Goal: Task Accomplishment & Management: Manage account settings

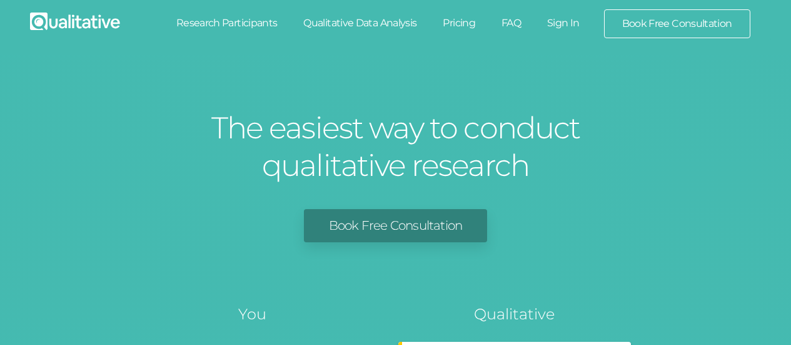
click at [569, 23] on link "Sign In" at bounding box center [563, 23] width 59 height 28
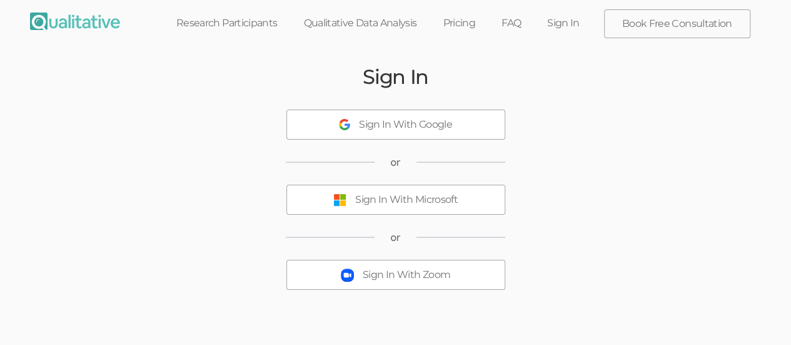
click at [403, 193] on div "Sign In With Microsoft" at bounding box center [406, 200] width 103 height 14
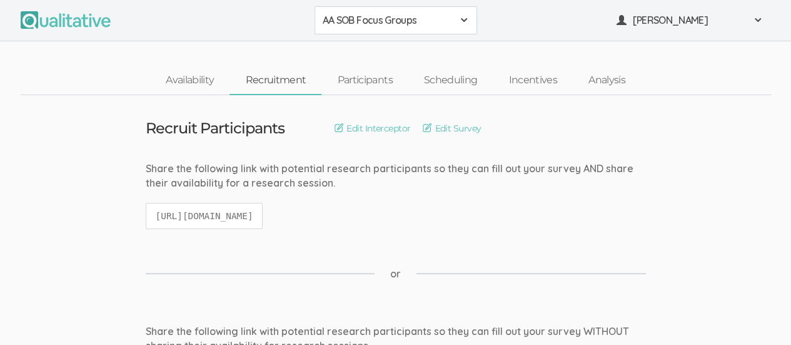
click at [456, 21] on div "AA SOB Focus Groups" at bounding box center [396, 20] width 146 height 14
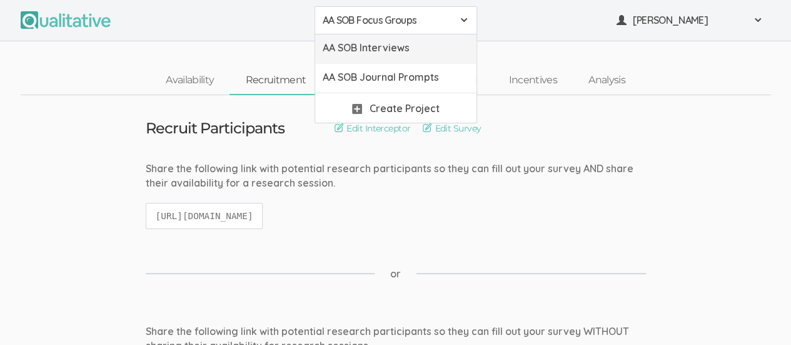
click at [435, 46] on span "AA SOB Interviews" at bounding box center [396, 48] width 146 height 14
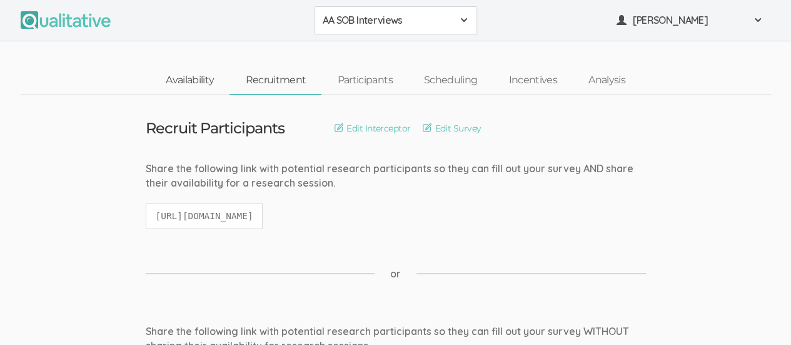
click at [194, 79] on link "Availability" at bounding box center [189, 80] width 79 height 27
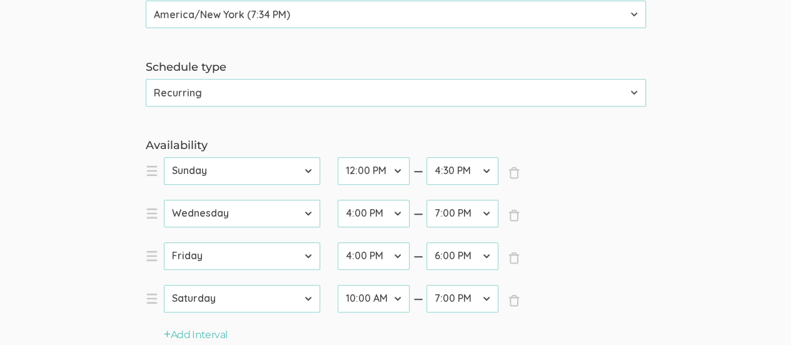
scroll to position [286, 0]
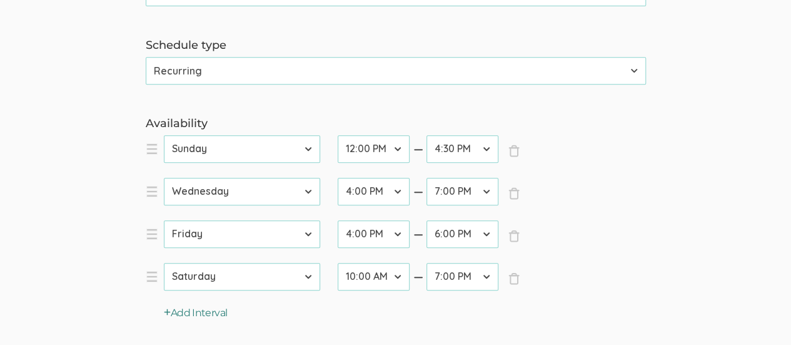
click at [180, 314] on button "Add Interval" at bounding box center [196, 313] width 64 height 14
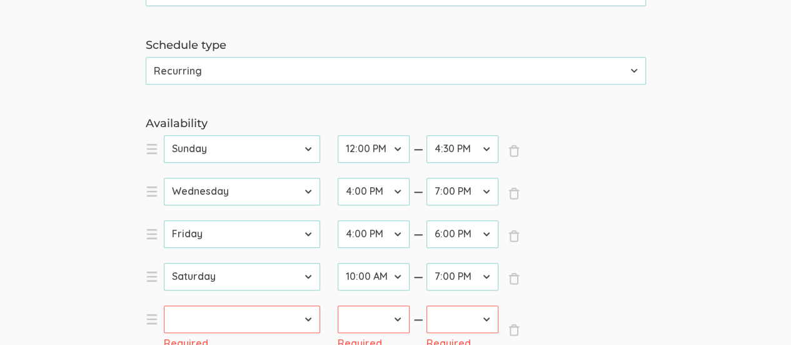
click at [310, 317] on select "[DATE] [DATE] [DATE] [DATE] [DATE] [DATE] [DATE]" at bounding box center [242, 319] width 156 height 28
select select "1"
click at [164, 305] on select "[DATE] [DATE] [DATE] [DATE] [DATE] [DATE] [DATE]" at bounding box center [242, 319] width 156 height 28
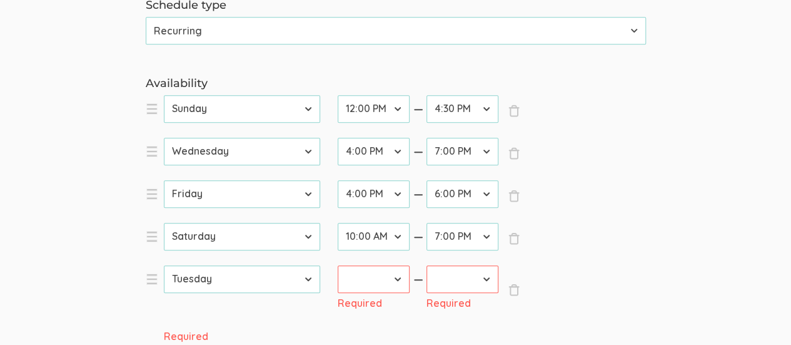
scroll to position [353, 0]
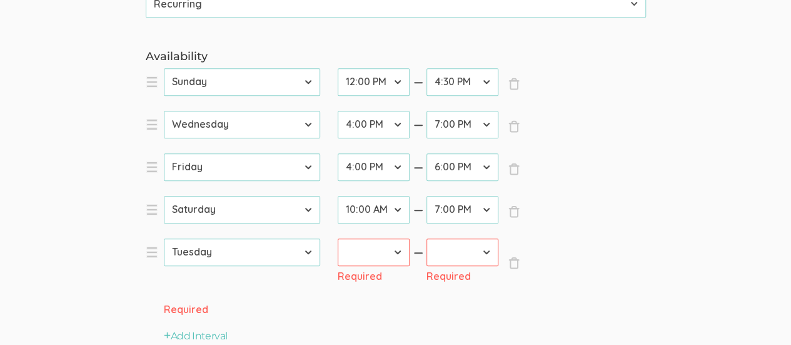
click at [397, 251] on select "12:00 AM 12:30 AM 1:00 AM 1:30 AM 2:00 AM 2:30 AM 3:00 AM 3:30 AM 4:00 AM 4:30 …" at bounding box center [374, 252] width 72 height 28
select select "30"
click at [338, 238] on select "12:00 AM 12:30 AM 1:00 AM 1:30 AM 2:00 AM 2:30 AM 3:00 AM 3:30 AM 4:00 AM 4:30 …" at bounding box center [374, 252] width 72 height 28
click at [486, 251] on select "12:00 AM 12:30 AM 1:00 AM 1:30 AM 2:00 AM 2:30 AM 3:00 AM 3:30 AM 4:00 AM 4:30 …" at bounding box center [463, 252] width 72 height 28
select select "38"
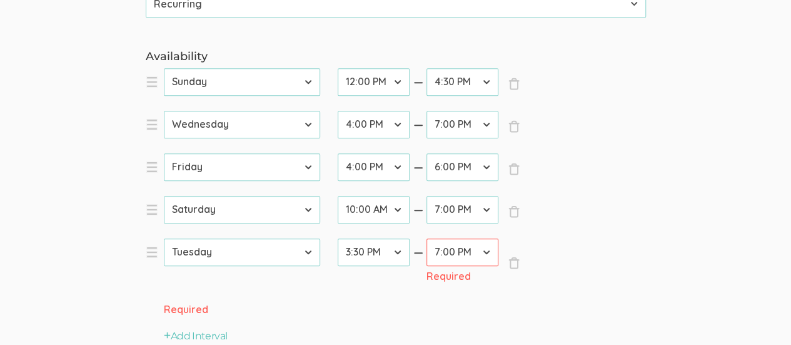
click at [427, 238] on select "12:00 AM 12:30 AM 1:00 AM 1:30 AM 2:00 AM 2:30 AM 3:00 AM 3:30 AM 4:00 AM 4:30 …" at bounding box center [463, 252] width 72 height 28
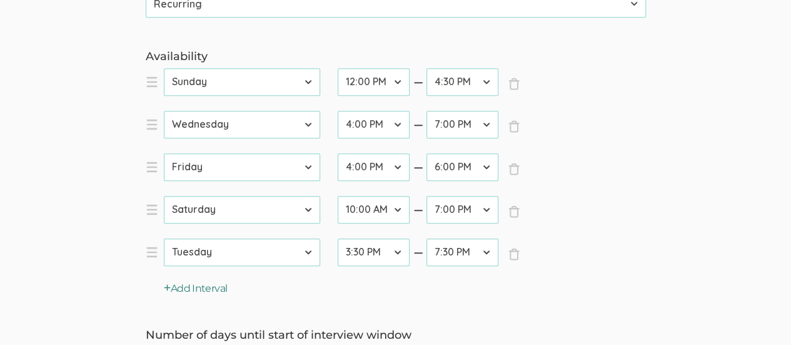
click at [202, 291] on button "Add Interval" at bounding box center [196, 289] width 64 height 14
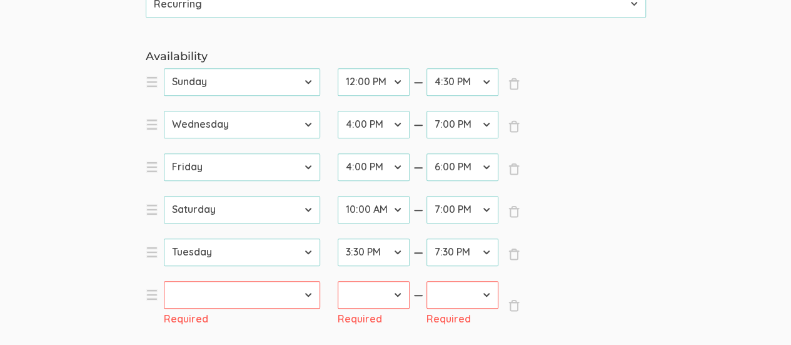
click at [304, 295] on select "[DATE] [DATE] [DATE] [DATE] [DATE] [DATE] [DATE]" at bounding box center [242, 295] width 156 height 28
select select "2"
click at [164, 281] on select "[DATE] [DATE] [DATE] [DATE] [DATE] [DATE] [DATE]" at bounding box center [242, 295] width 156 height 28
click at [398, 294] on select "12:00 AM 12:30 AM 1:00 AM 1:30 AM 2:00 AM 2:30 AM 3:00 AM 3:30 AM 4:00 AM 4:30 …" at bounding box center [374, 295] width 72 height 28
select select "7"
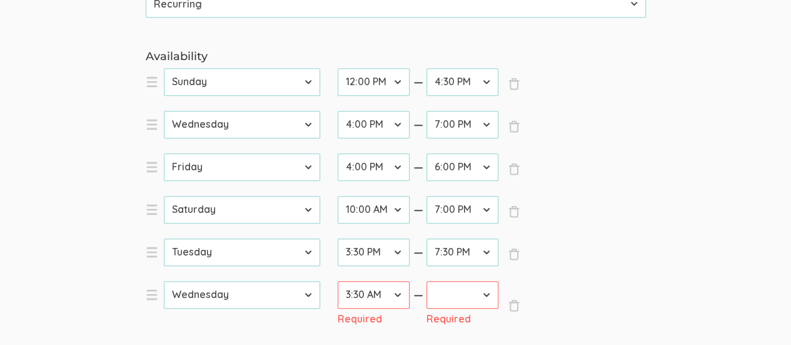
click at [338, 281] on select "12:00 AM 12:30 AM 1:00 AM 1:30 AM 2:00 AM 2:30 AM 3:00 AM 3:30 AM 4:00 AM 4:30 …" at bounding box center [374, 295] width 72 height 28
click at [488, 292] on select "12:00 AM 12:30 AM 1:00 AM 1:30 AM 2:00 AM 2:30 AM 3:00 AM 3:30 AM 4:00 AM 4:30 …" at bounding box center [463, 295] width 72 height 28
select select "13"
click at [427, 281] on select "12:00 AM 12:30 AM 1:00 AM 1:30 AM 2:00 AM 2:30 AM 3:00 AM 3:30 AM 4:00 AM 4:30 …" at bounding box center [463, 295] width 72 height 28
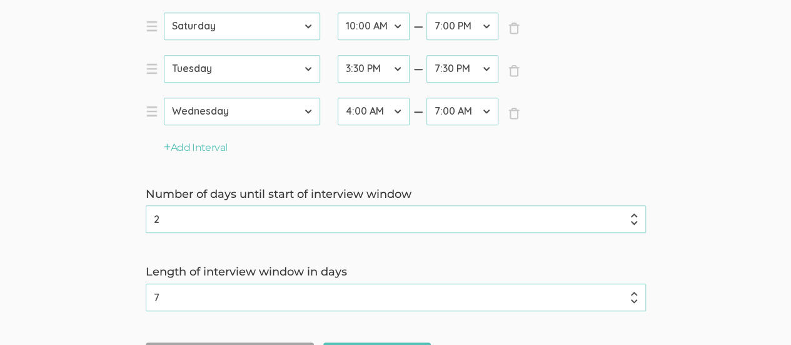
scroll to position [672, 0]
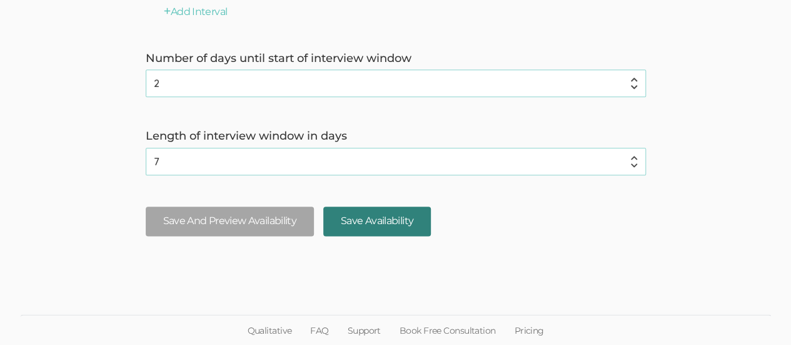
click at [374, 229] on input "Save Availability" at bounding box center [377, 220] width 108 height 29
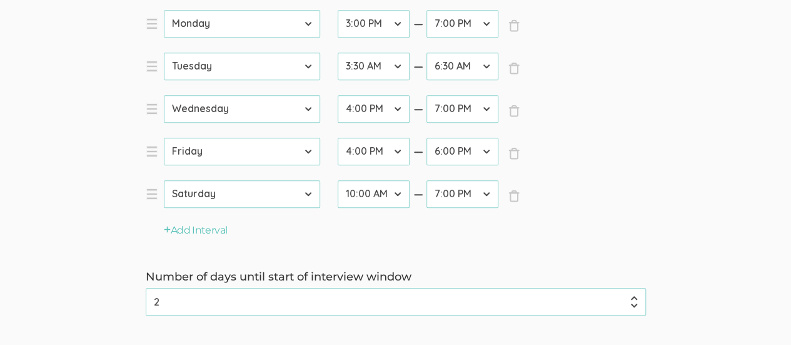
scroll to position [455, 0]
type input "1"
click at [636, 302] on input "1" at bounding box center [396, 301] width 500 height 28
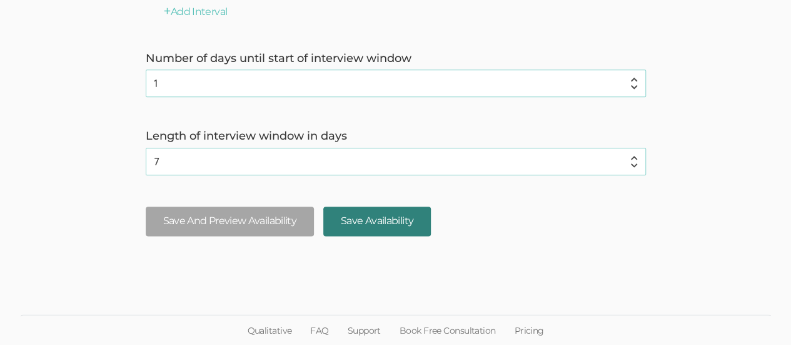
click at [403, 216] on input "Save Availability" at bounding box center [377, 220] width 108 height 29
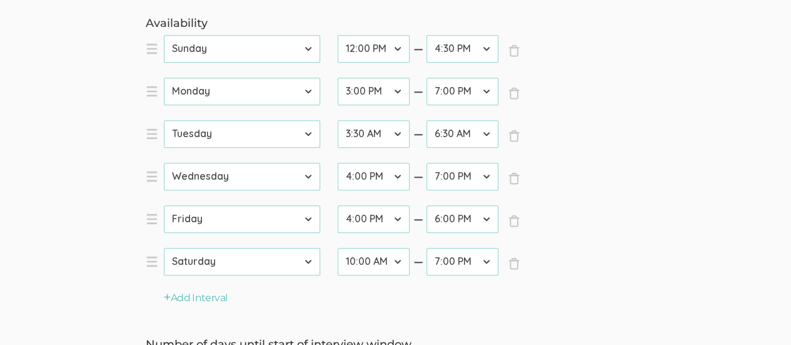
scroll to position [385, 0]
click at [398, 95] on select "12:00 AM 12:30 AM 1:00 AM 1:30 AM 2:00 AM 2:30 AM 3:00 AM 3:30 AM 4:00 AM 4:30 …" at bounding box center [374, 93] width 72 height 28
select select "26"
click at [338, 79] on select "12:00 AM 12:30 AM 1:00 AM 1:30 AM 2:00 AM 2:30 AM 3:00 AM 3:30 AM 4:00 AM 4:30 …" at bounding box center [374, 93] width 72 height 28
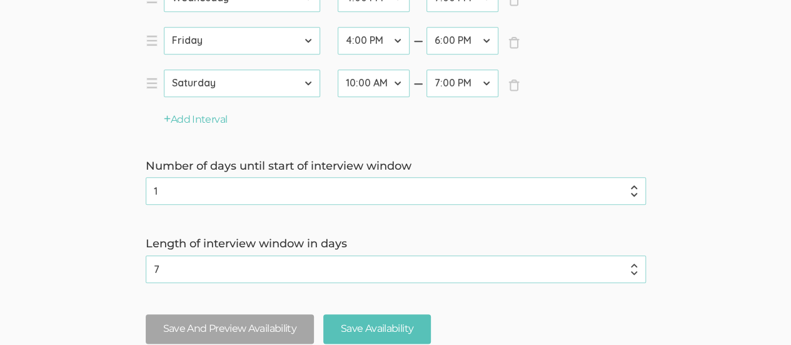
scroll to position [672, 0]
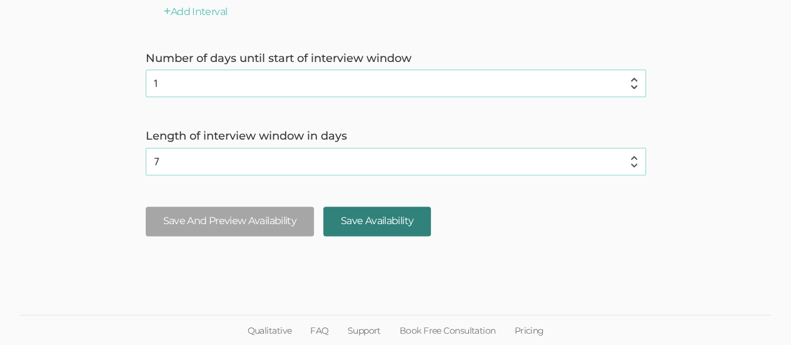
click at [382, 219] on input "Save Availability" at bounding box center [377, 220] width 108 height 29
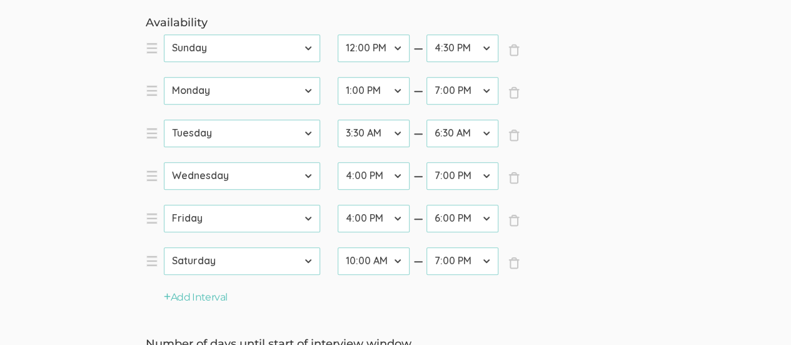
scroll to position [393, 0]
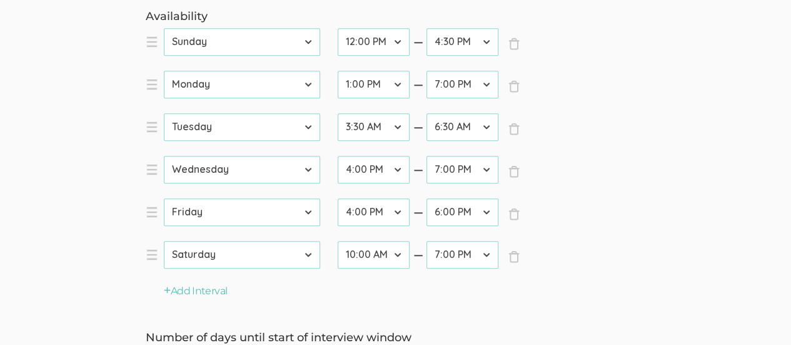
click at [487, 166] on select "12:00 AM 12:30 AM 1:00 AM 1:30 AM 2:00 AM 2:30 AM 3:00 AM 3:30 AM 4:00 AM 4:30 …" at bounding box center [463, 170] width 72 height 28
select select "34"
click at [427, 156] on select "12:00 AM 12:30 AM 1:00 AM 1:30 AM 2:00 AM 2:30 AM 3:00 AM 3:30 AM 4:00 AM 4:30 …" at bounding box center [463, 170] width 72 height 28
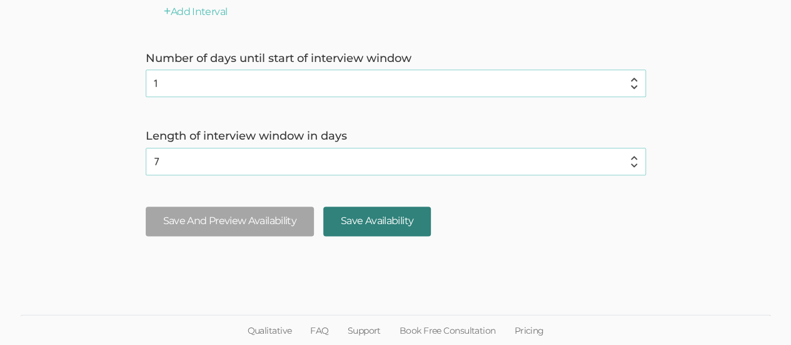
click at [402, 221] on input "Save Availability" at bounding box center [377, 220] width 108 height 29
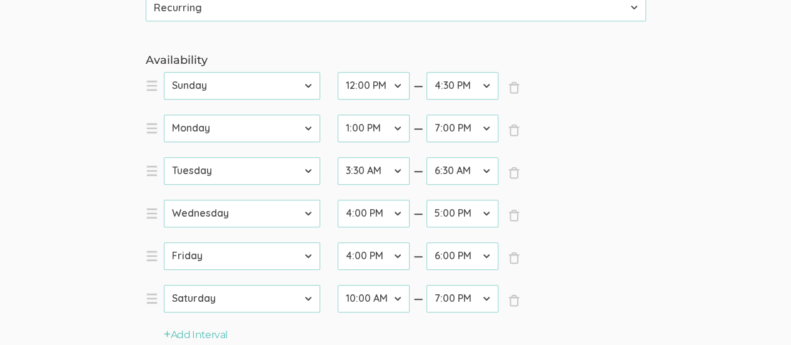
scroll to position [367, 0]
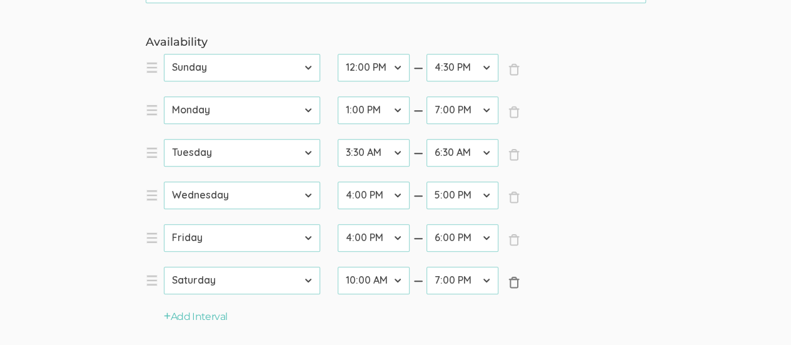
click at [513, 283] on span "×" at bounding box center [514, 282] width 13 height 13
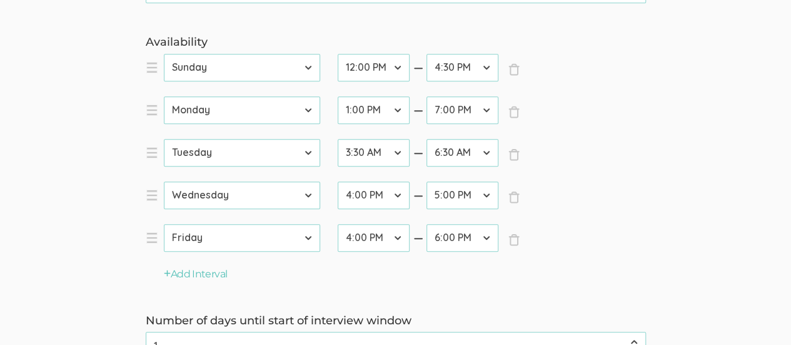
click at [490, 240] on select "12:00 AM 12:30 AM 1:00 AM 1:30 AM 2:00 AM 2:30 AM 3:00 AM 3:30 AM 4:00 AM 4:30 …" at bounding box center [463, 238] width 72 height 28
select select "34"
click at [427, 224] on select "12:00 AM 12:30 AM 1:00 AM 1:30 AM 2:00 AM 2:30 AM 3:00 AM 3:30 AM 4:00 AM 4:30 …" at bounding box center [463, 238] width 72 height 28
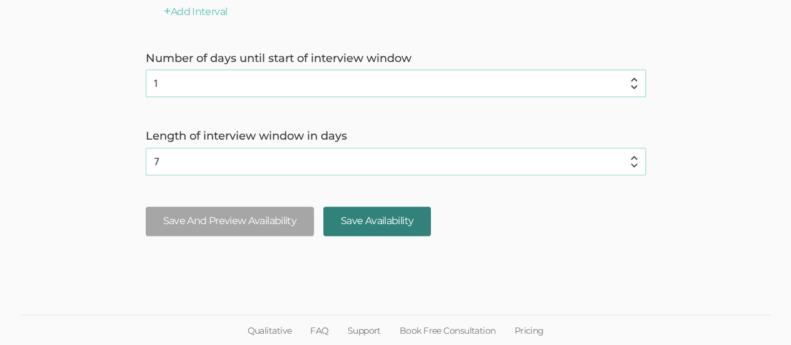
click at [368, 228] on input "Save Availability" at bounding box center [377, 220] width 108 height 29
click at [390, 220] on input "Save Availability" at bounding box center [377, 220] width 108 height 29
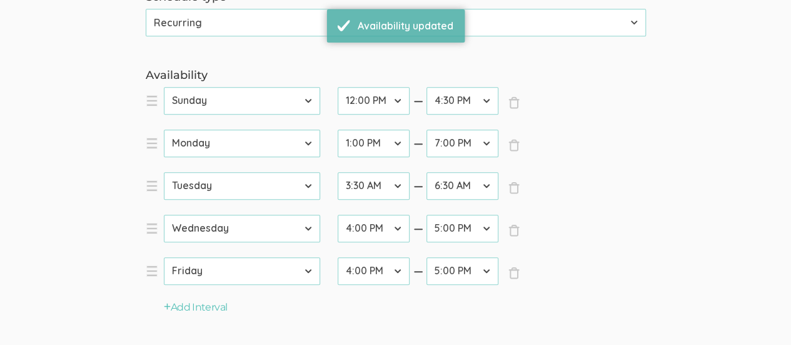
scroll to position [328, 0]
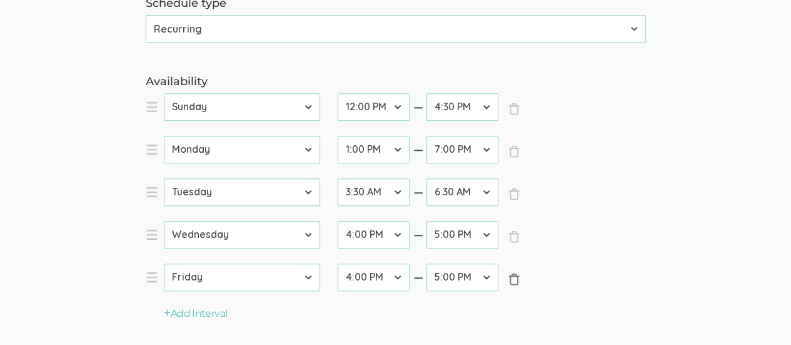
click at [518, 278] on span "×" at bounding box center [514, 279] width 13 height 13
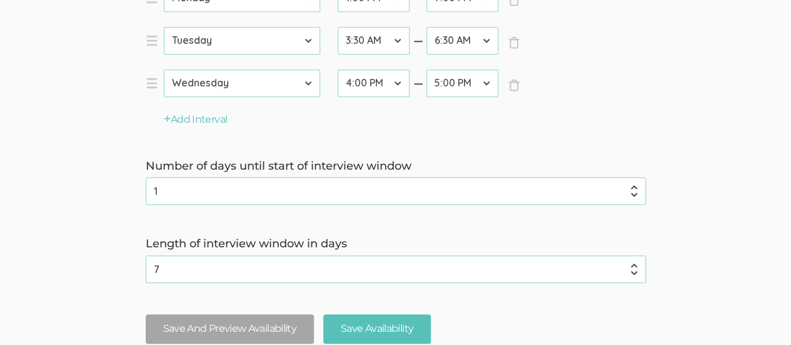
scroll to position [587, 0]
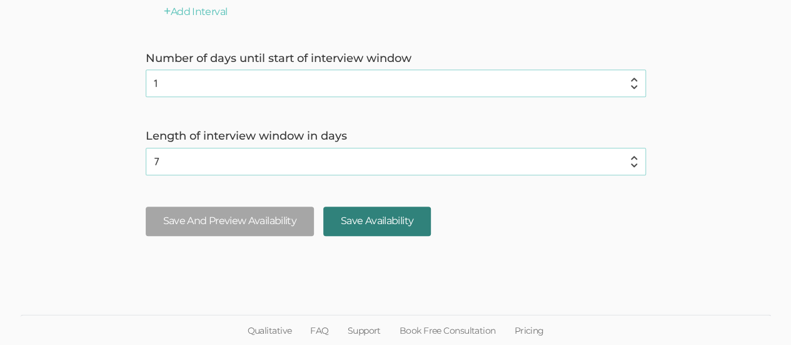
click at [390, 217] on input "Save Availability" at bounding box center [377, 220] width 108 height 29
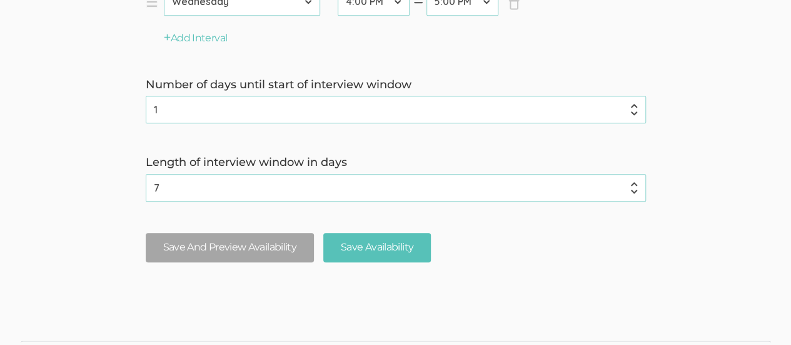
scroll to position [565, 0]
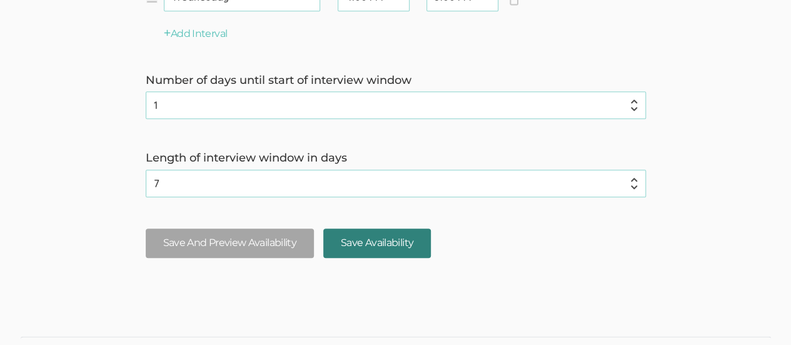
click at [390, 235] on input "Save Availability" at bounding box center [377, 242] width 108 height 29
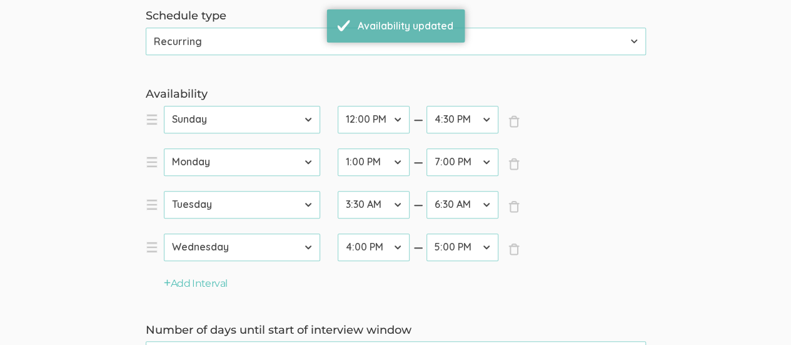
scroll to position [317, 0]
drag, startPoint x: 794, startPoint y: 234, endPoint x: 796, endPoint y: 148, distance: 85.7
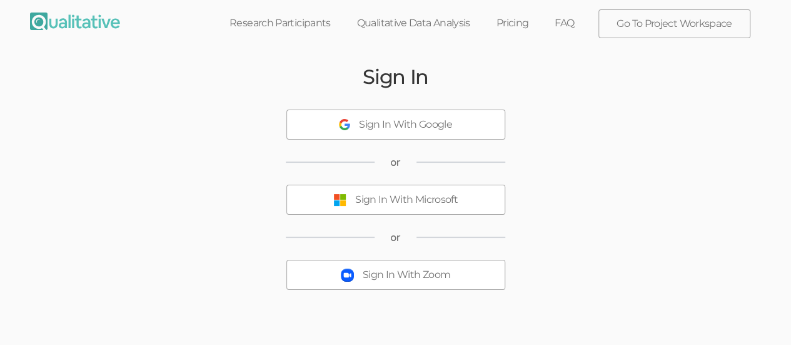
click at [404, 206] on button "Sign In With Microsoft" at bounding box center [396, 200] width 219 height 30
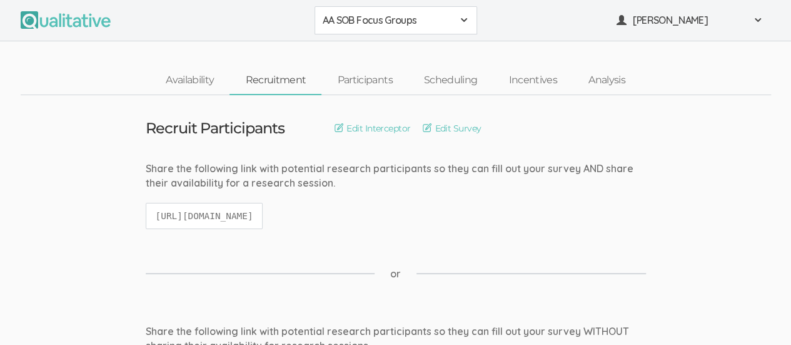
click at [462, 23] on span at bounding box center [464, 20] width 10 height 10
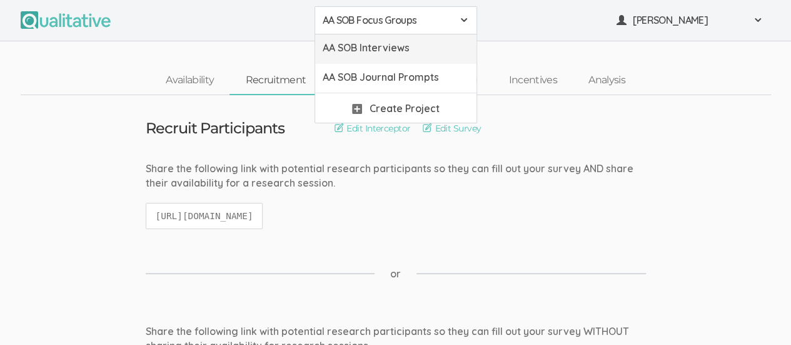
click at [437, 44] on span "AA SOB Interviews" at bounding box center [396, 48] width 146 height 14
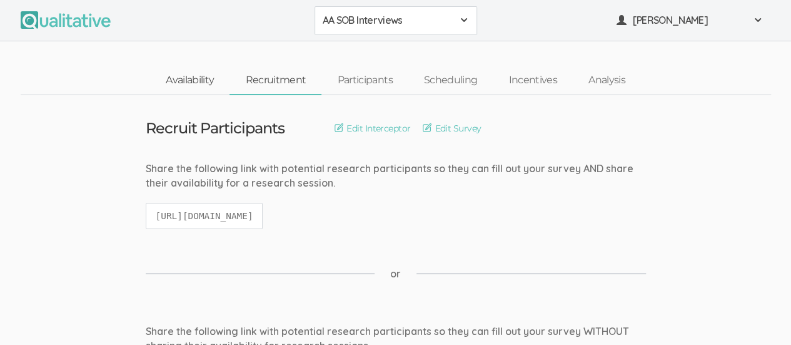
click at [185, 81] on link "Availability" at bounding box center [189, 80] width 79 height 27
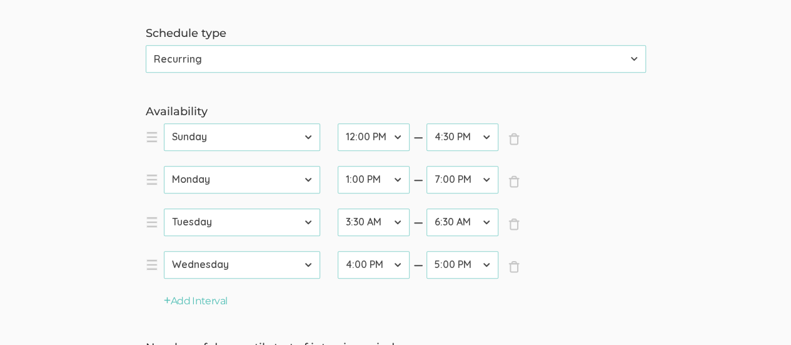
scroll to position [302, 0]
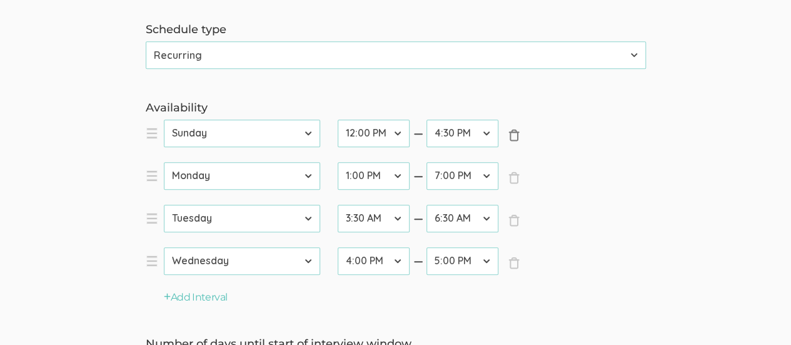
click at [516, 135] on span "×" at bounding box center [514, 135] width 13 height 13
select select "1"
select select "26"
select select "38"
select select "2"
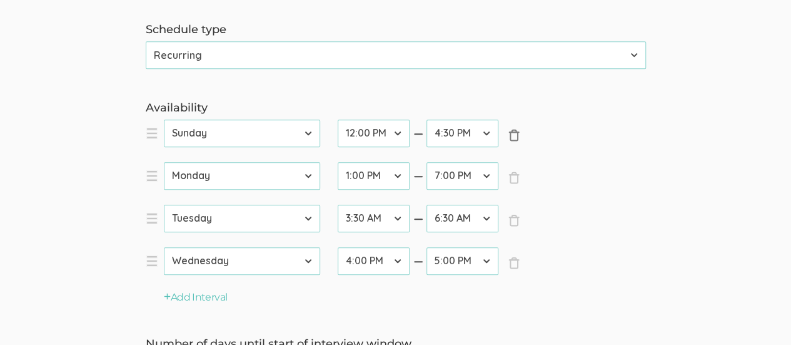
select select "7"
select select "13"
select select "3"
select select "32"
select select "34"
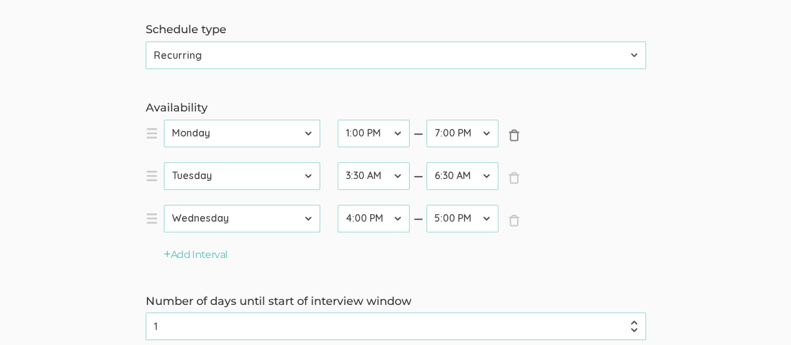
scroll to position [544, 0]
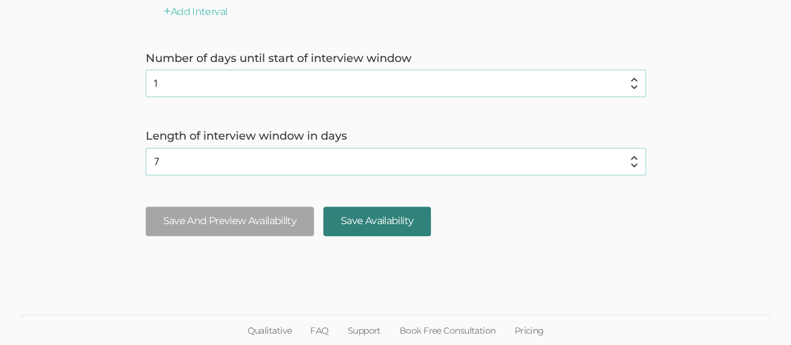
click at [363, 224] on input "Save Availability" at bounding box center [377, 220] width 108 height 29
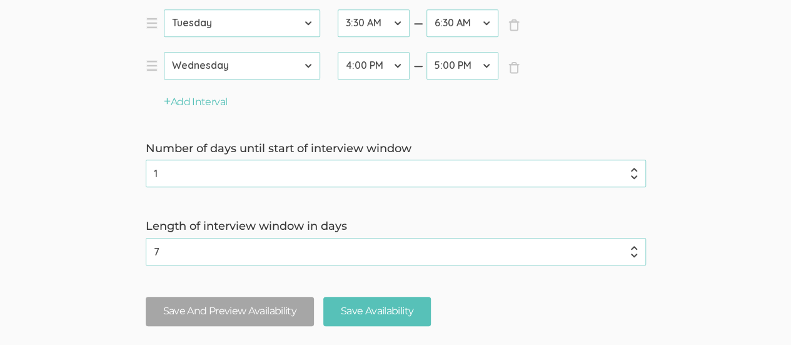
scroll to position [458, 0]
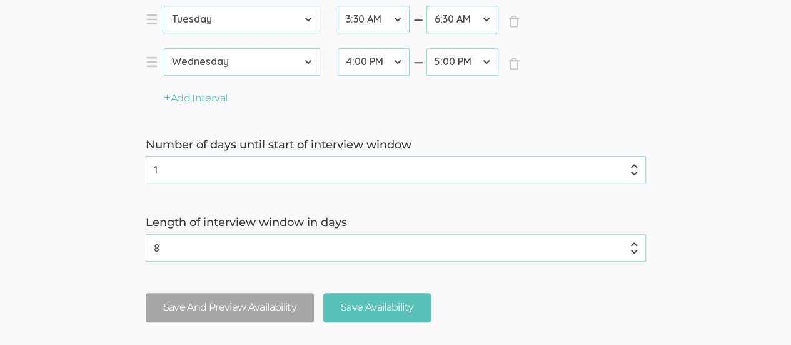
click at [634, 243] on input "8" at bounding box center [396, 248] width 500 height 28
click at [634, 251] on input "7" at bounding box center [396, 248] width 500 height 28
click at [634, 251] on input "6" at bounding box center [396, 248] width 500 height 28
click at [634, 251] on input "5" at bounding box center [396, 248] width 500 height 28
click at [634, 251] on input "4" at bounding box center [396, 248] width 500 height 28
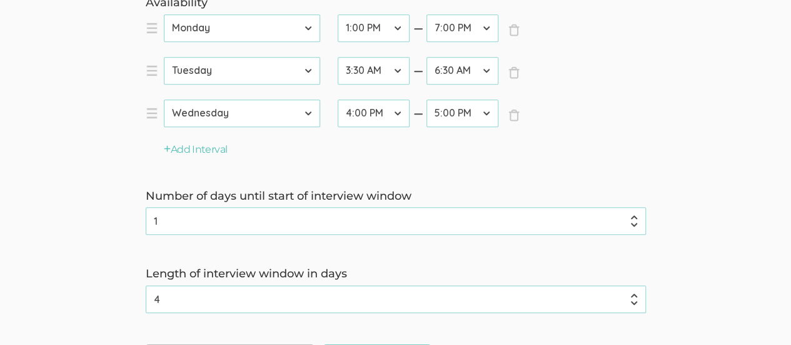
scroll to position [412, 0]
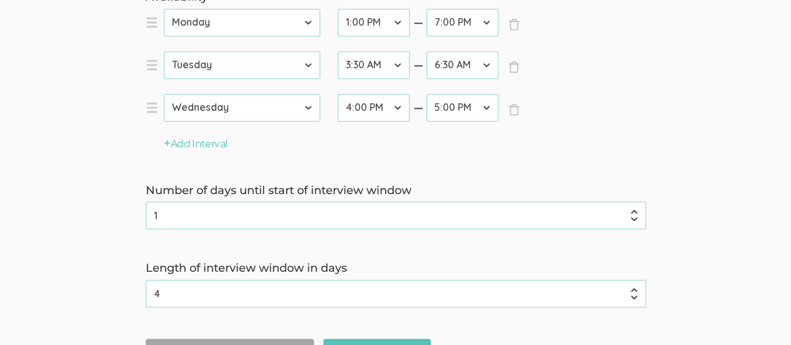
drag, startPoint x: 794, startPoint y: 191, endPoint x: 520, endPoint y: 160, distance: 275.2
click at [520, 160] on form "Interview duration (minutes) 60 (success) Your timezone Etc/GMT-14 (1:39 PM) Pa…" at bounding box center [395, 66] width 791 height 622
click at [636, 288] on input "5" at bounding box center [396, 294] width 500 height 28
click at [634, 295] on input "4" at bounding box center [396, 294] width 500 height 28
type input "3"
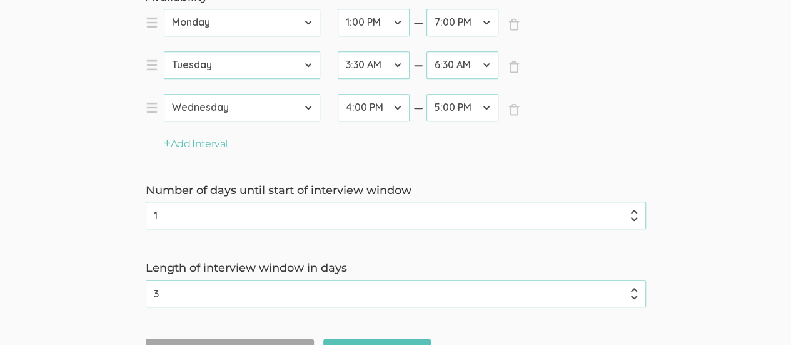
click at [634, 295] on input "3" at bounding box center [396, 294] width 500 height 28
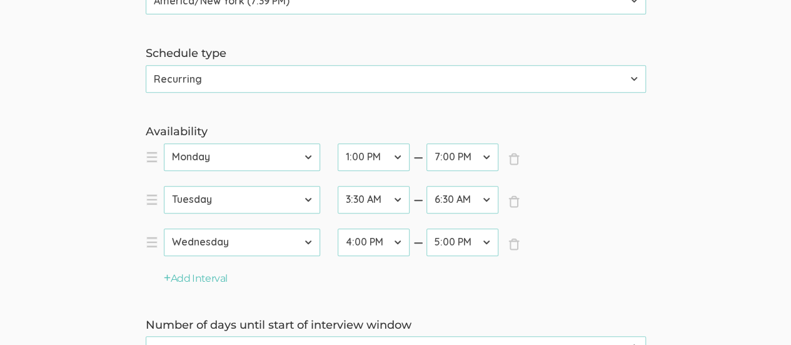
drag, startPoint x: 796, startPoint y: 196, endPoint x: 512, endPoint y: 117, distance: 294.9
click at [512, 117] on form "Interview duration (minutes) 60 (success) Your timezone Etc/GMT-14 (1:39 PM) Pa…" at bounding box center [395, 201] width 791 height 622
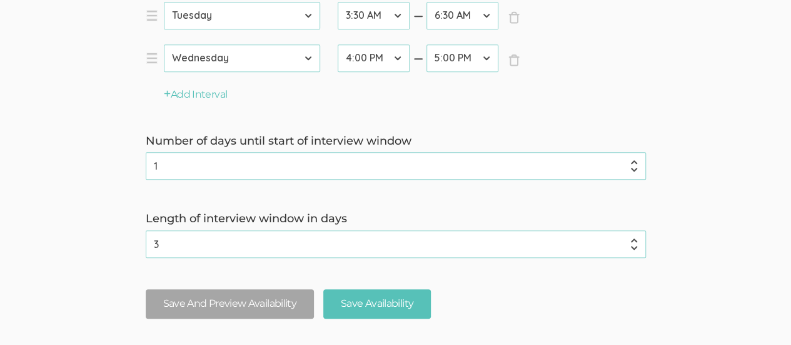
scroll to position [470, 0]
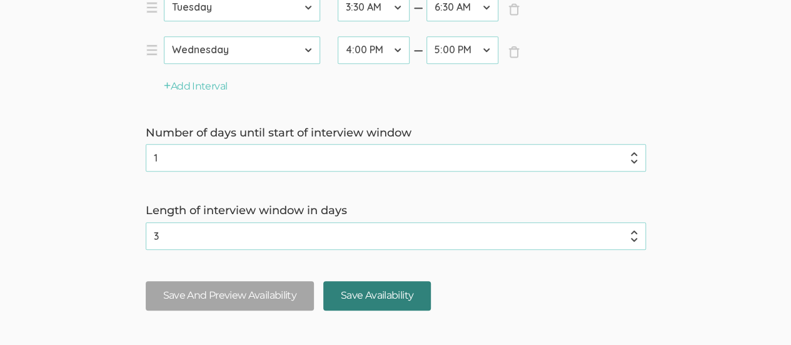
click at [378, 297] on input "Save Availability" at bounding box center [377, 295] width 108 height 29
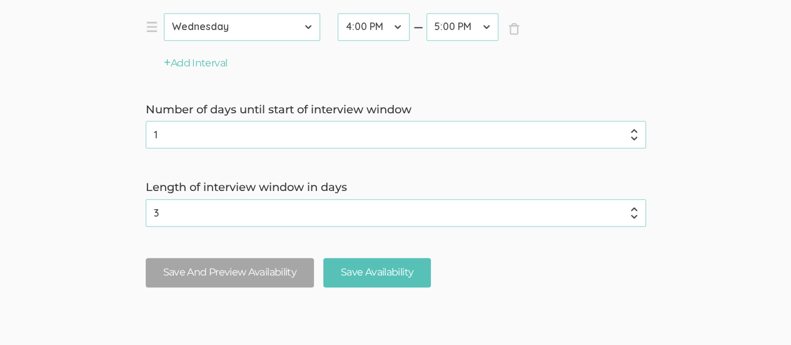
scroll to position [544, 0]
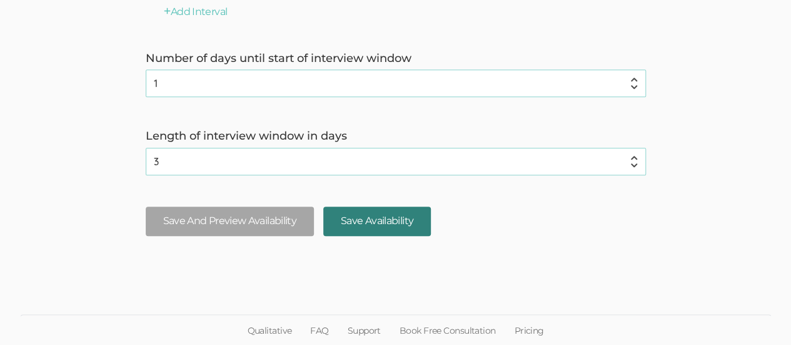
click at [382, 217] on input "Save Availability" at bounding box center [377, 220] width 108 height 29
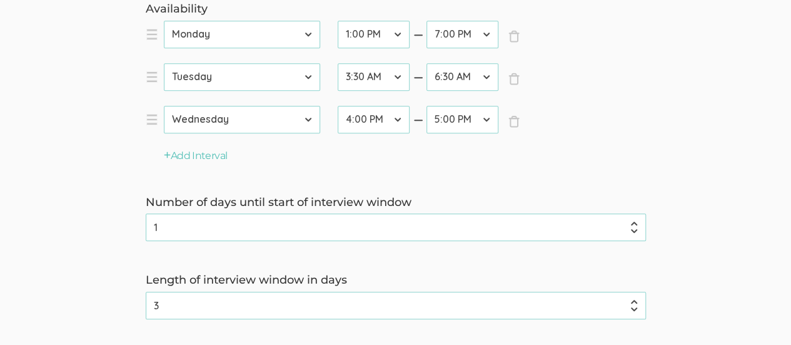
scroll to position [399, 0]
click at [398, 76] on select "12:00 AM 12:30 AM 1:00 AM 1:30 AM 2:00 AM 2:30 AM 3:00 AM 3:30 AM 4:00 AM 4:30 …" at bounding box center [374, 78] width 72 height 28
select select "31"
click at [338, 64] on select "12:00 AM 12:30 AM 1:00 AM 1:30 AM 2:00 AM 2:30 AM 3:00 AM 3:30 AM 4:00 AM 4:30 …" at bounding box center [374, 78] width 72 height 28
click at [487, 76] on select "12:00 AM 12:30 AM 1:00 AM 1:30 AM 2:00 AM 2:30 AM 3:00 AM 3:30 AM 4:00 AM 4:30 …" at bounding box center [463, 78] width 72 height 28
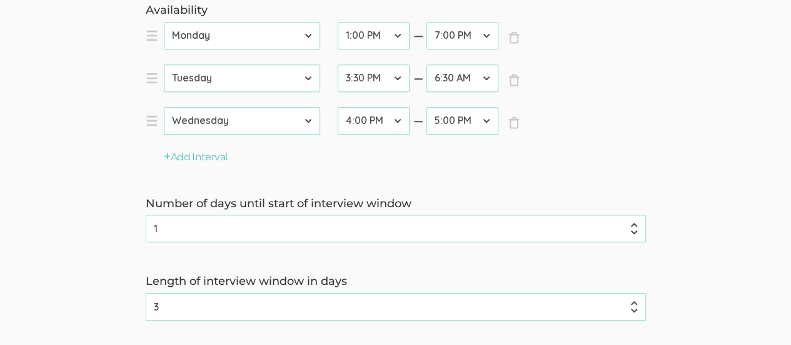
select select "37"
click at [427, 64] on select "12:00 AM 12:30 AM 1:00 AM 1:30 AM 2:00 AM 2:30 AM 3:00 AM 3:30 AM 4:00 AM 4:30 …" at bounding box center [463, 78] width 72 height 28
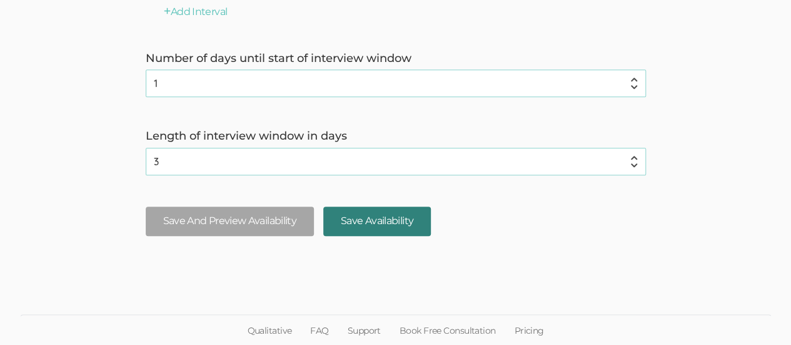
click at [368, 225] on input "Save Availability" at bounding box center [377, 220] width 108 height 29
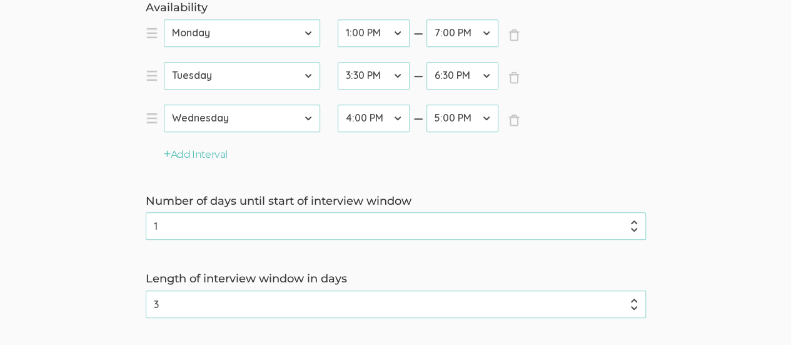
scroll to position [403, 0]
click at [635, 298] on input "4" at bounding box center [396, 303] width 500 height 28
click at [635, 298] on input "5" at bounding box center [396, 303] width 500 height 28
click at [635, 298] on input "6" at bounding box center [396, 303] width 500 height 28
type input "7"
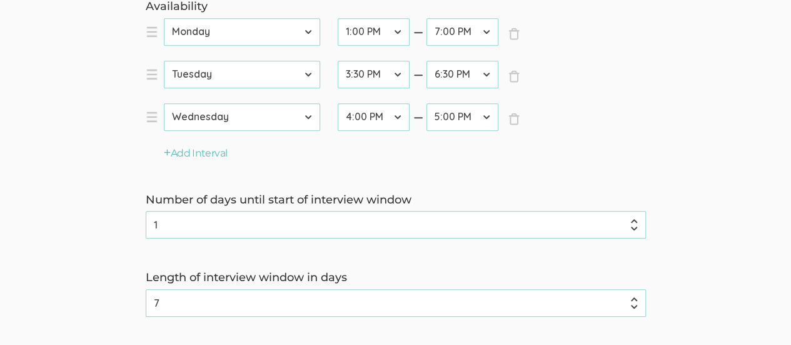
click at [635, 298] on input "7" at bounding box center [396, 303] width 500 height 28
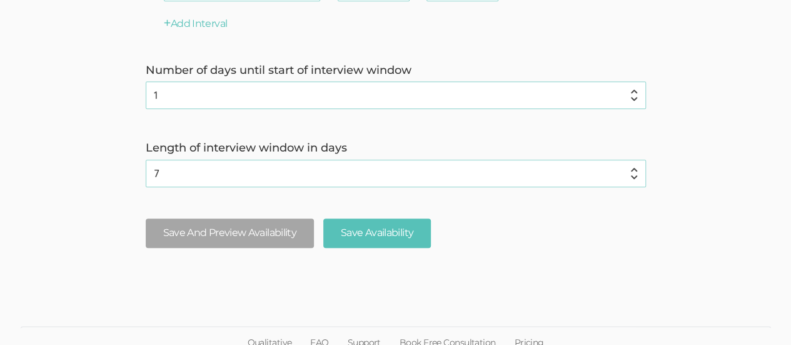
scroll to position [544, 0]
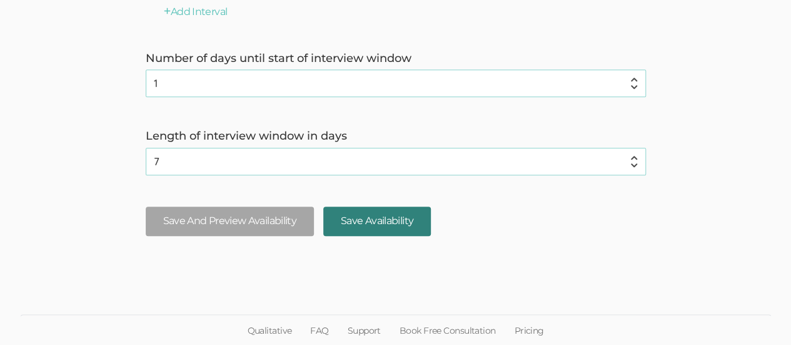
click at [374, 234] on input "Save Availability" at bounding box center [377, 220] width 108 height 29
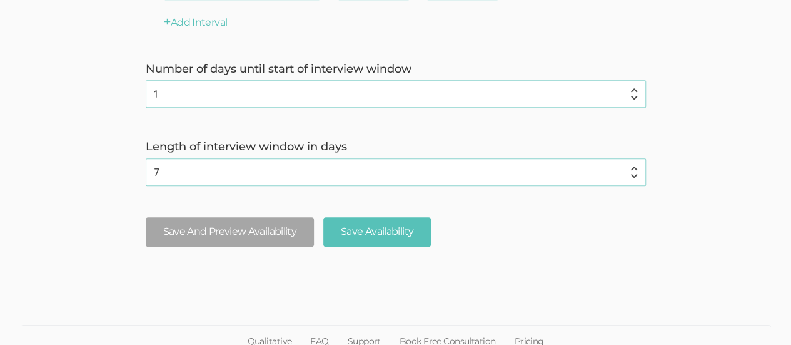
scroll to position [543, 0]
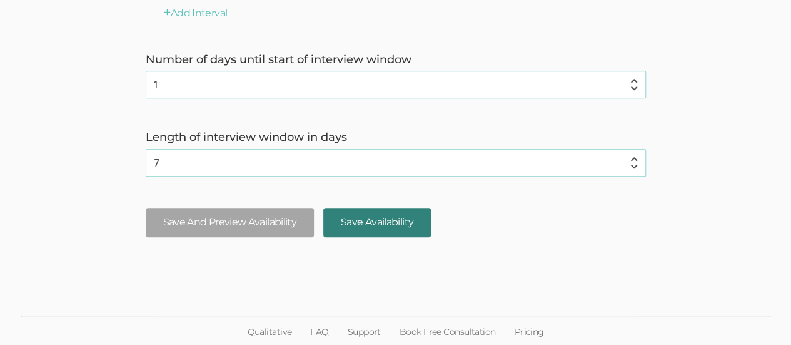
click at [387, 220] on input "Save Availability" at bounding box center [377, 222] width 108 height 29
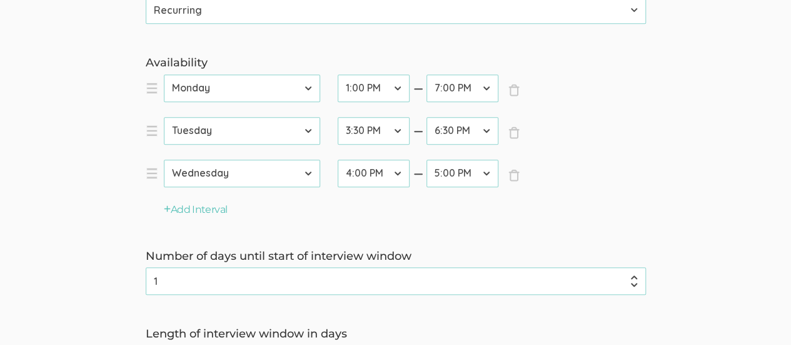
scroll to position [347, 0]
